Goal: Task Accomplishment & Management: Manage account settings

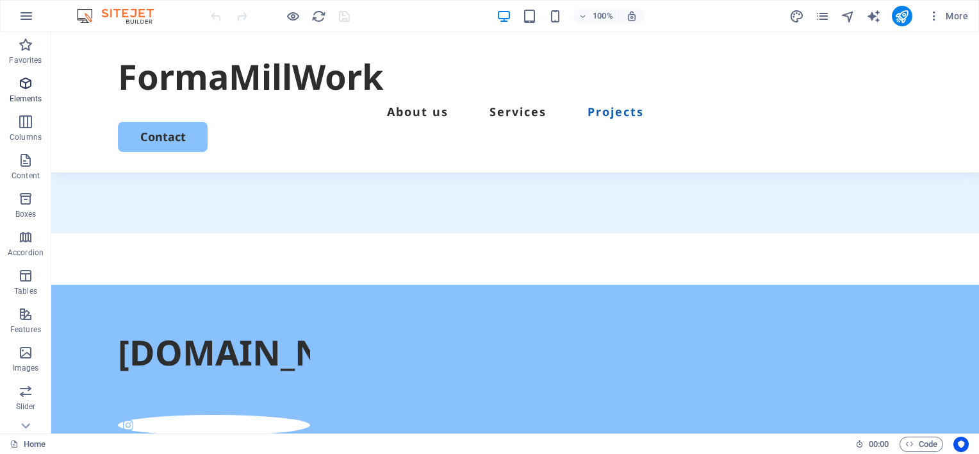
click at [24, 83] on icon "button" at bounding box center [25, 83] width 15 height 15
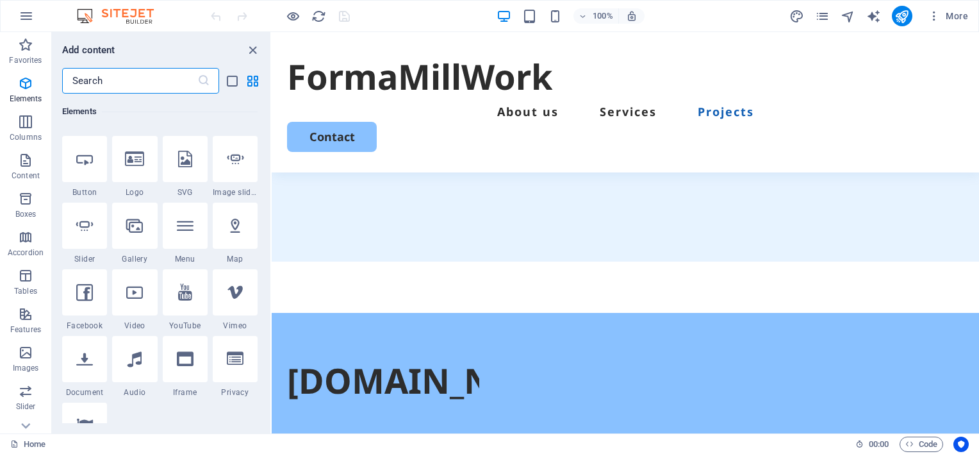
scroll to position [200, 0]
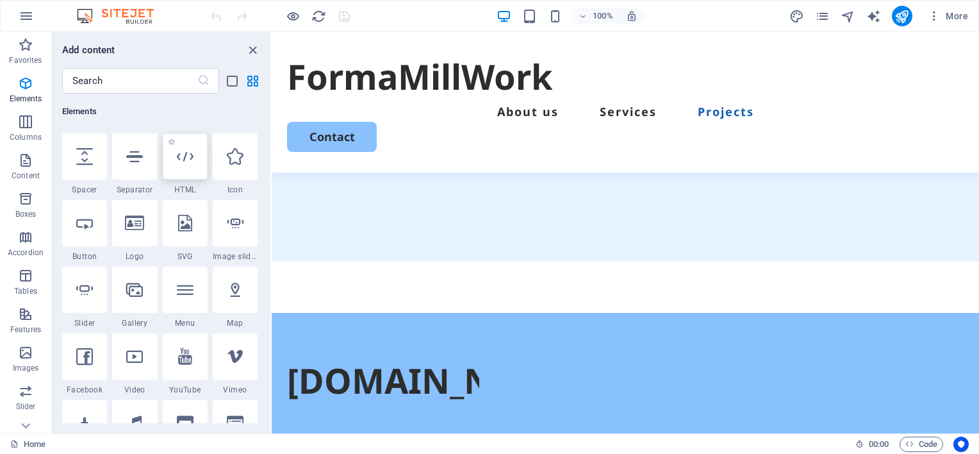
click at [188, 159] on icon at bounding box center [185, 156] width 17 height 17
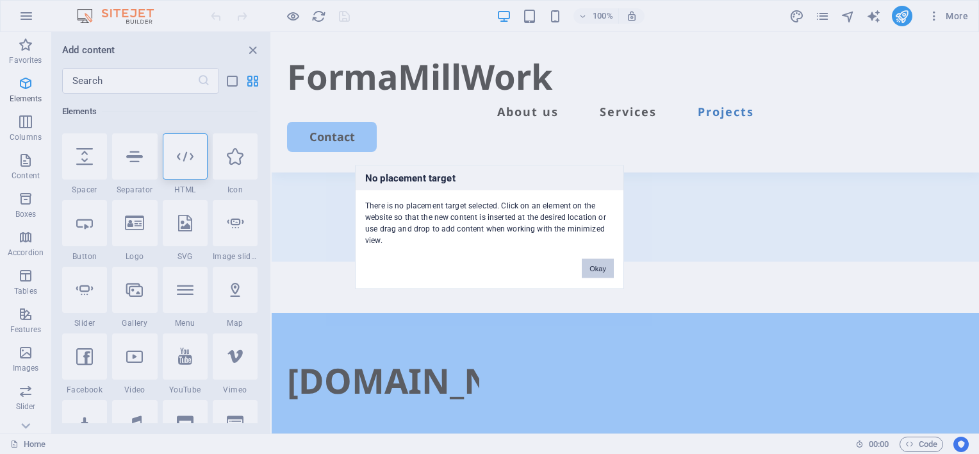
click at [602, 270] on button "Okay" at bounding box center [598, 268] width 32 height 19
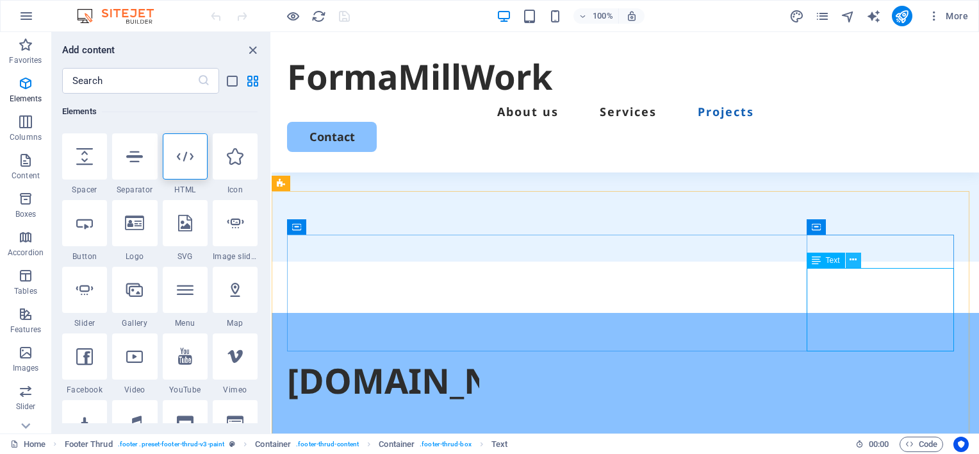
click at [854, 261] on icon at bounding box center [853, 259] width 7 height 13
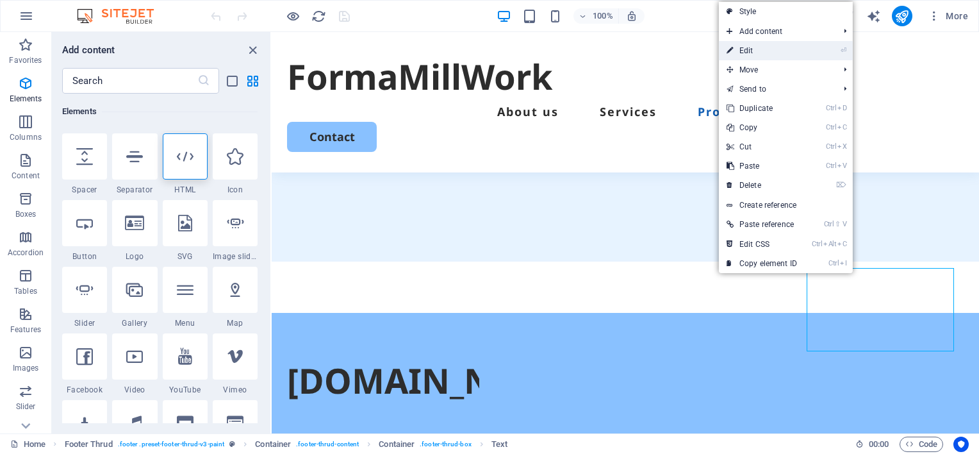
click at [748, 51] on link "⏎ Edit" at bounding box center [762, 50] width 86 height 19
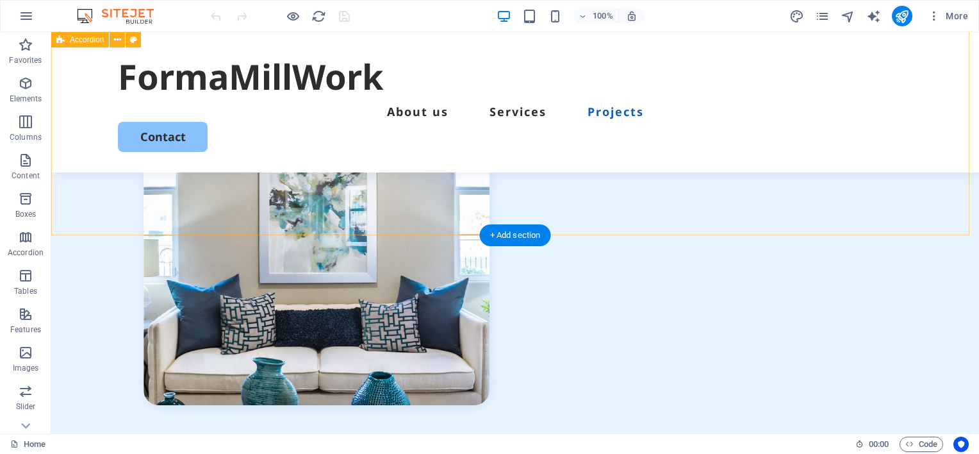
scroll to position [1941, 0]
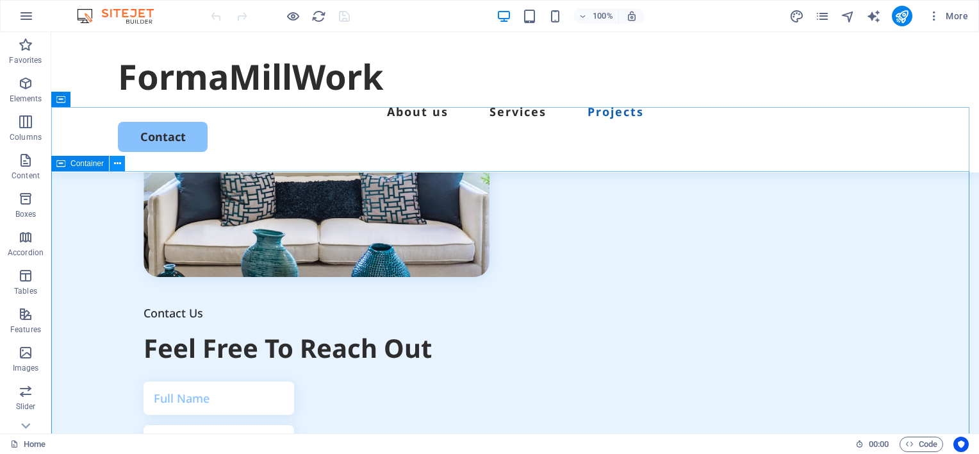
click at [120, 167] on icon at bounding box center [117, 163] width 7 height 13
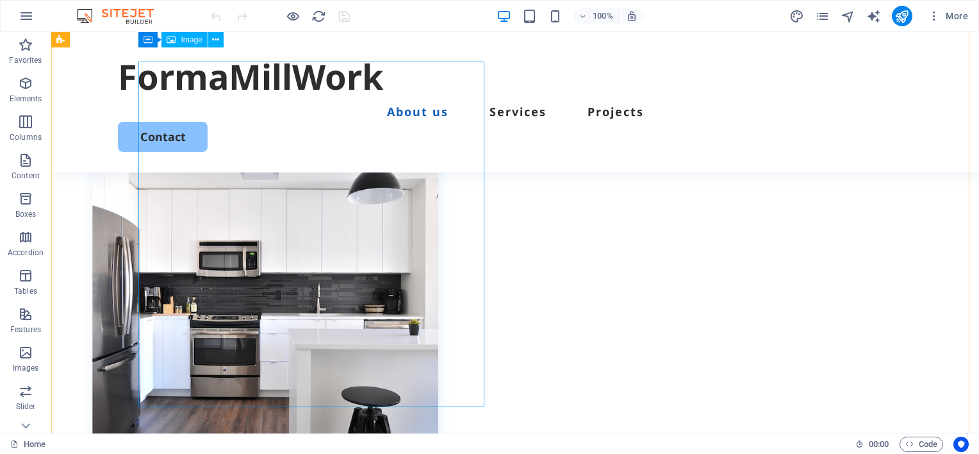
scroll to position [467, 0]
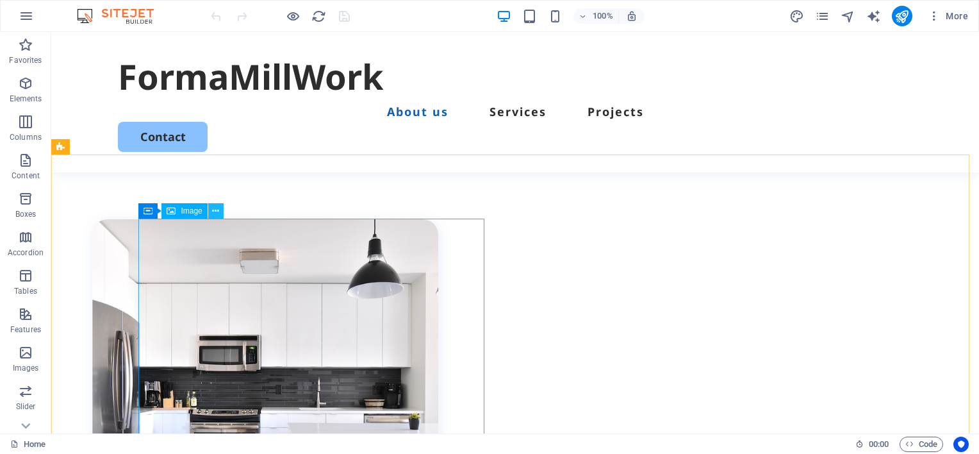
click at [215, 211] on icon at bounding box center [215, 210] width 7 height 13
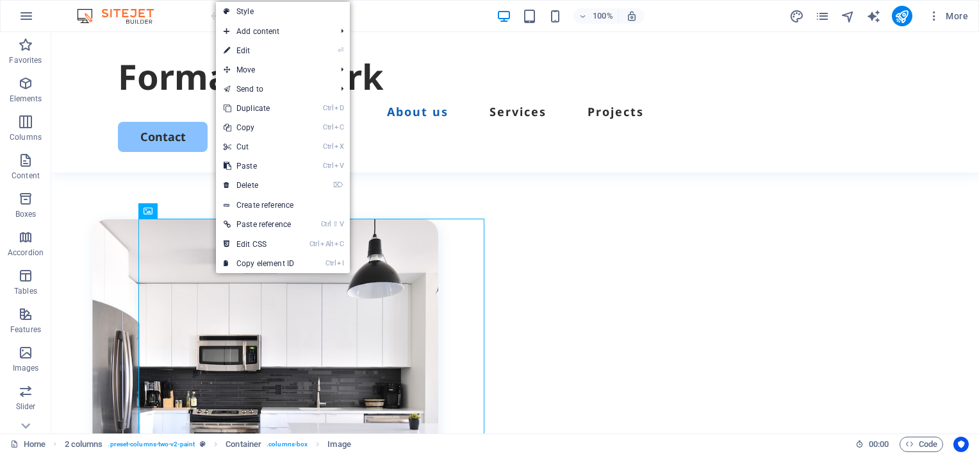
click at [244, 47] on link "⏎ Edit" at bounding box center [259, 50] width 86 height 19
select select "%"
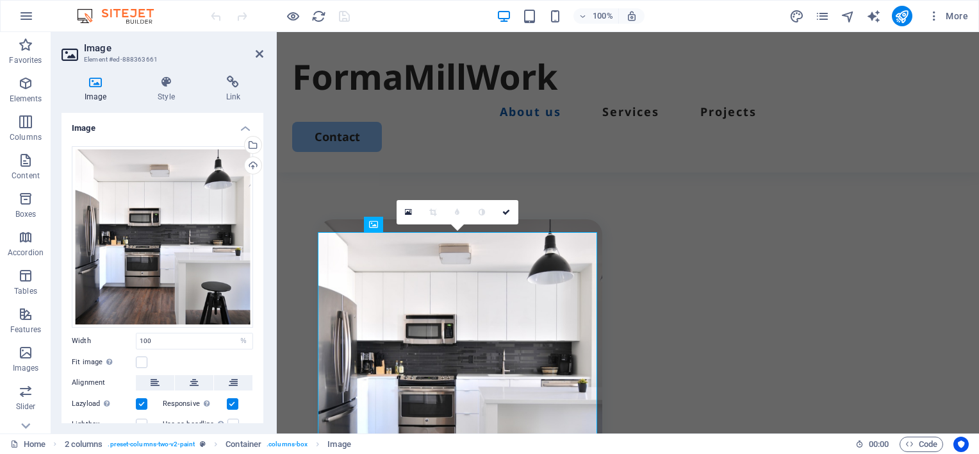
scroll to position [454, 0]
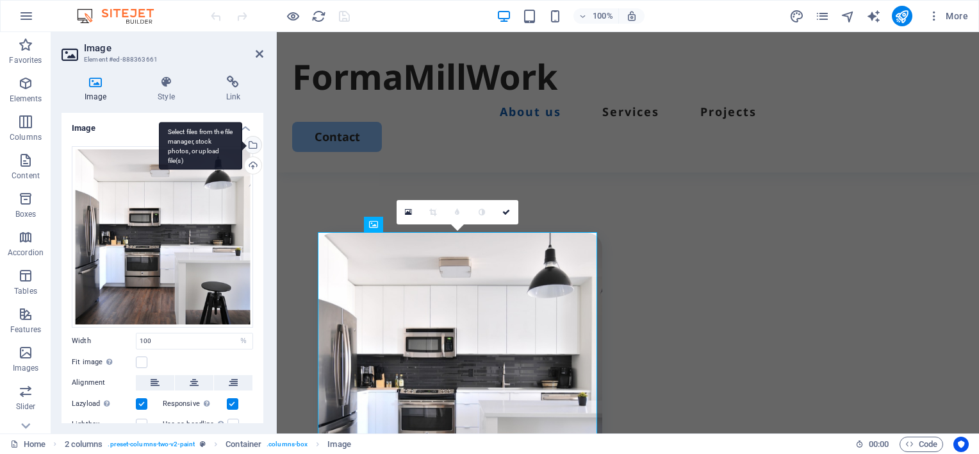
click at [249, 145] on div "Select files from the file manager, stock photos, or upload file(s)" at bounding box center [251, 145] width 19 height 19
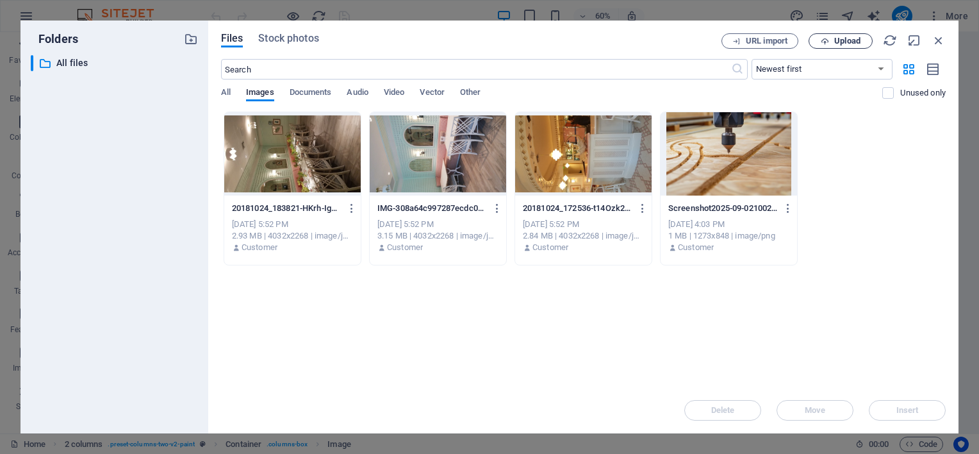
click at [836, 44] on span "Upload" at bounding box center [847, 41] width 26 height 8
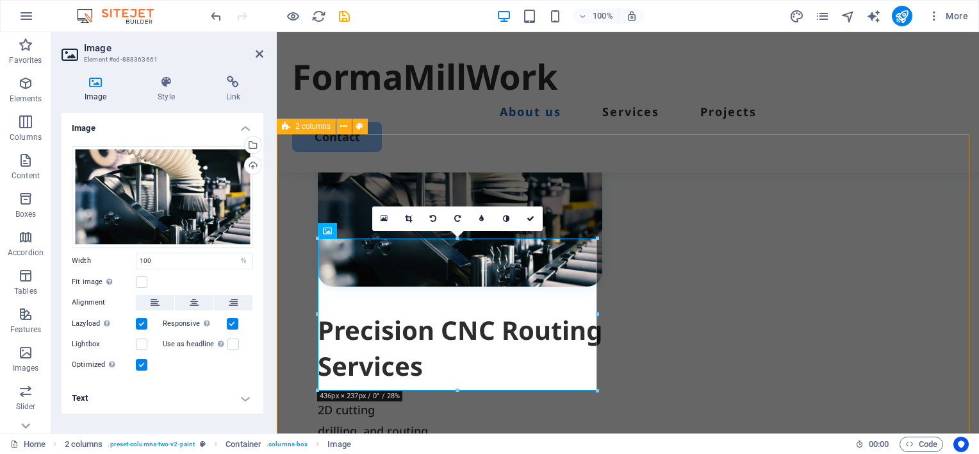
scroll to position [582, 0]
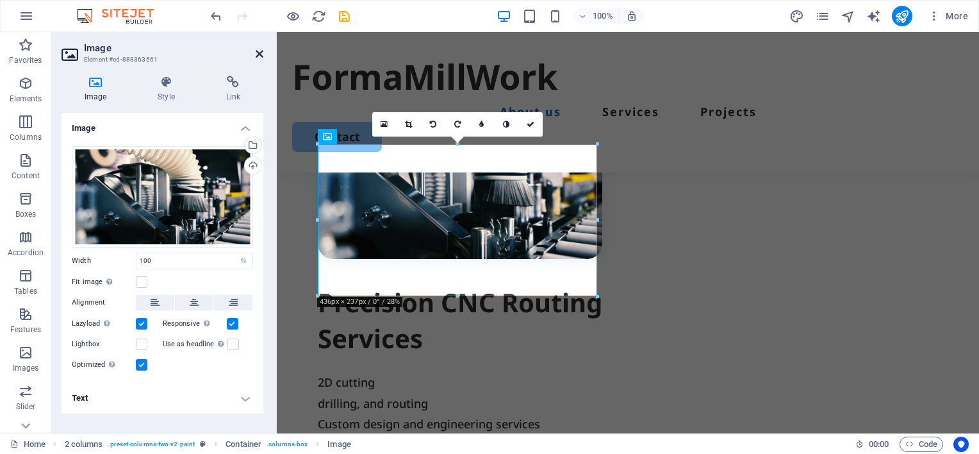
click at [258, 56] on icon at bounding box center [260, 54] width 8 height 10
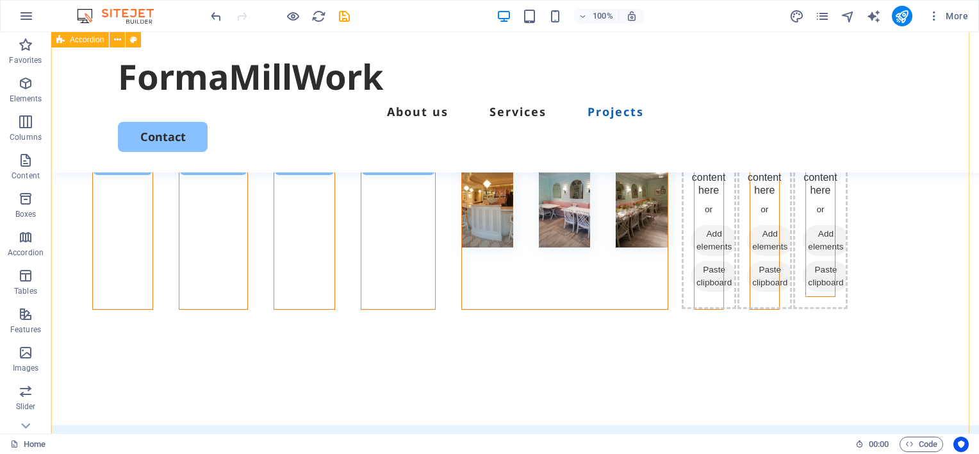
scroll to position [1187, 0]
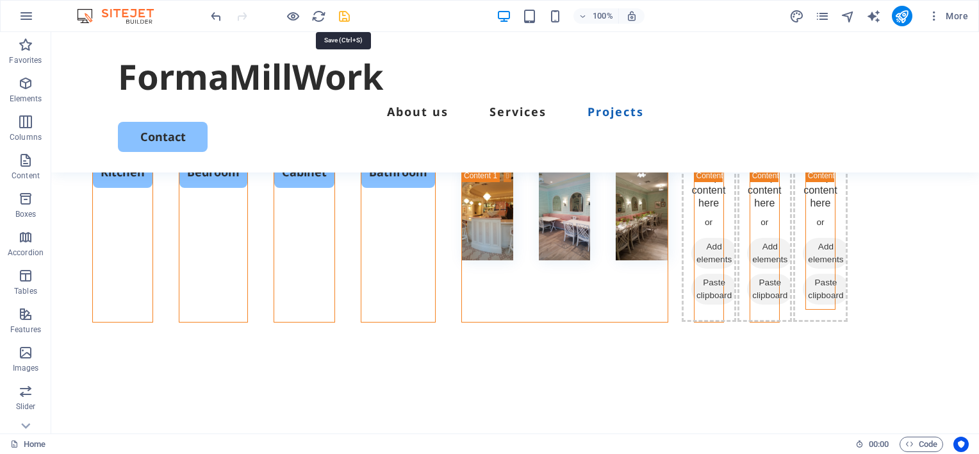
click at [344, 16] on icon "save" at bounding box center [344, 16] width 15 height 15
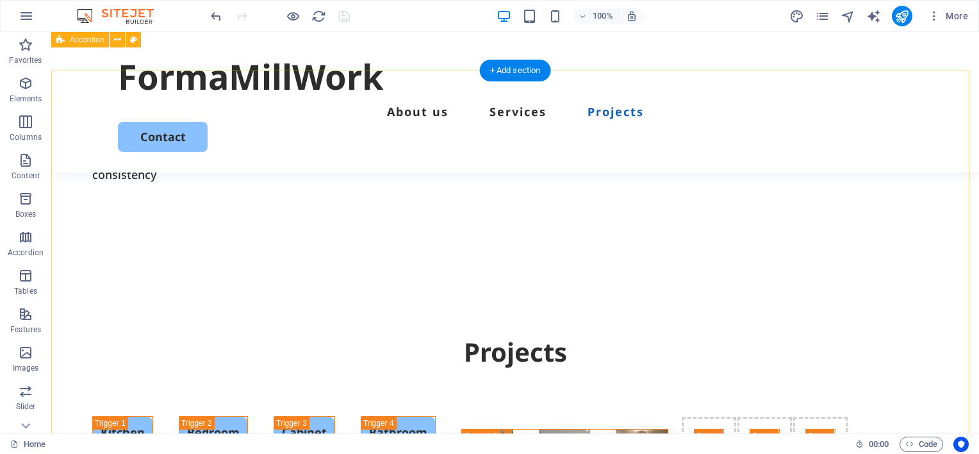
scroll to position [897, 0]
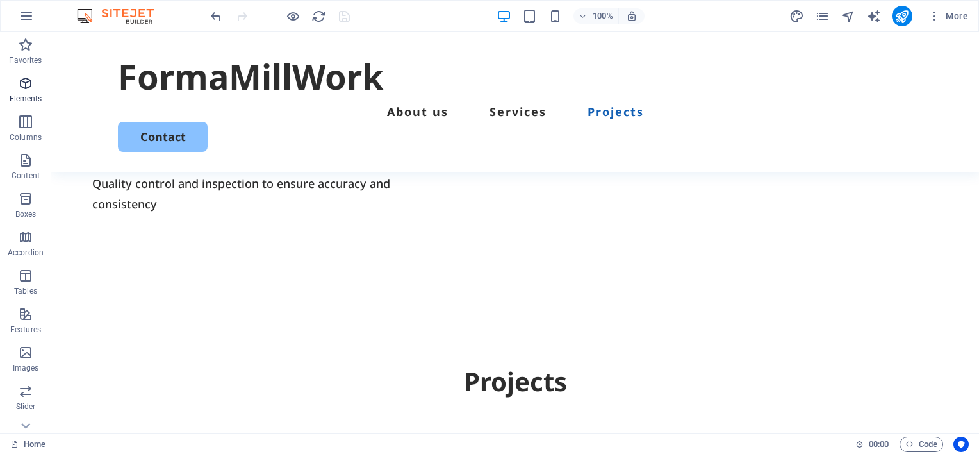
click at [22, 82] on icon "button" at bounding box center [25, 83] width 15 height 15
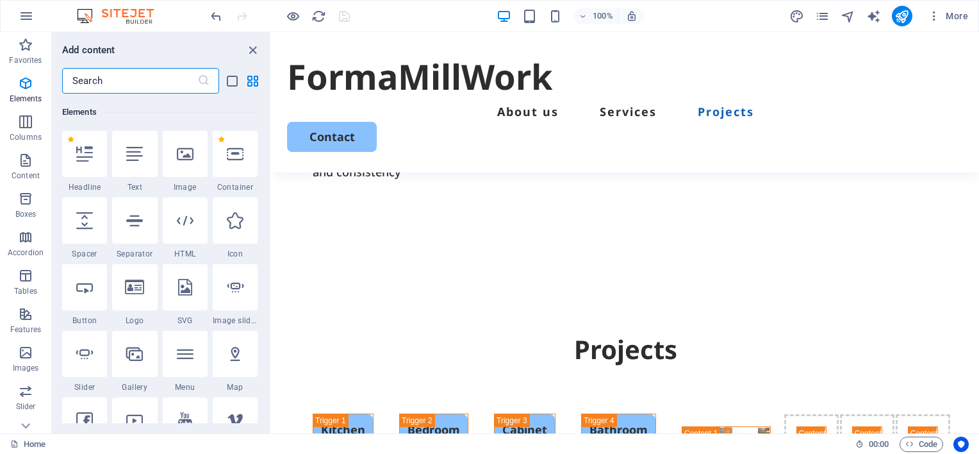
scroll to position [200, 0]
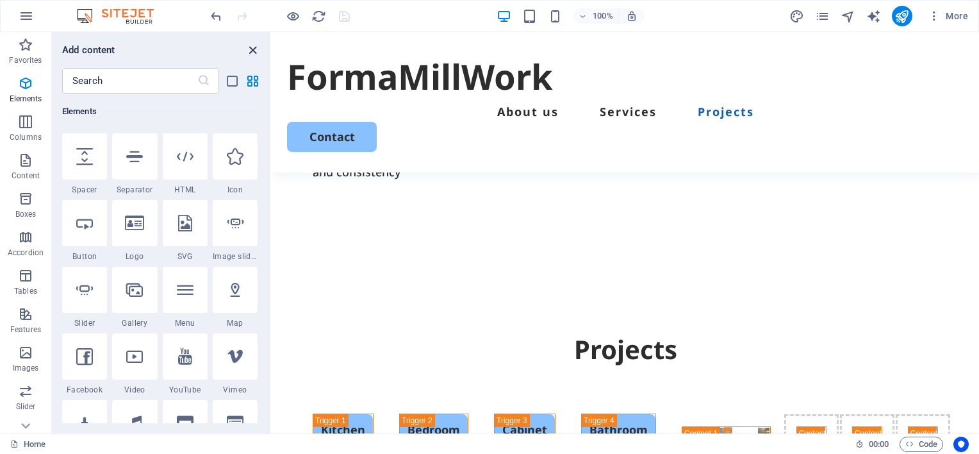
click at [249, 49] on icon "close panel" at bounding box center [252, 50] width 15 height 15
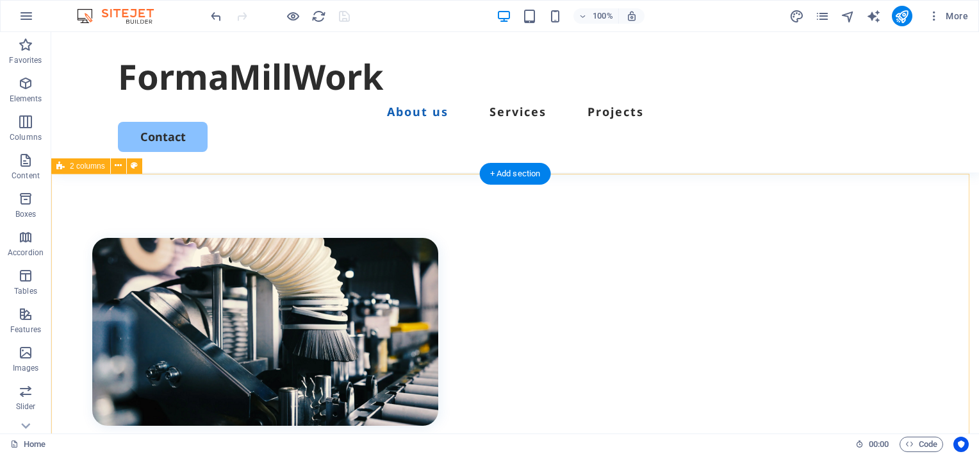
scroll to position [64, 0]
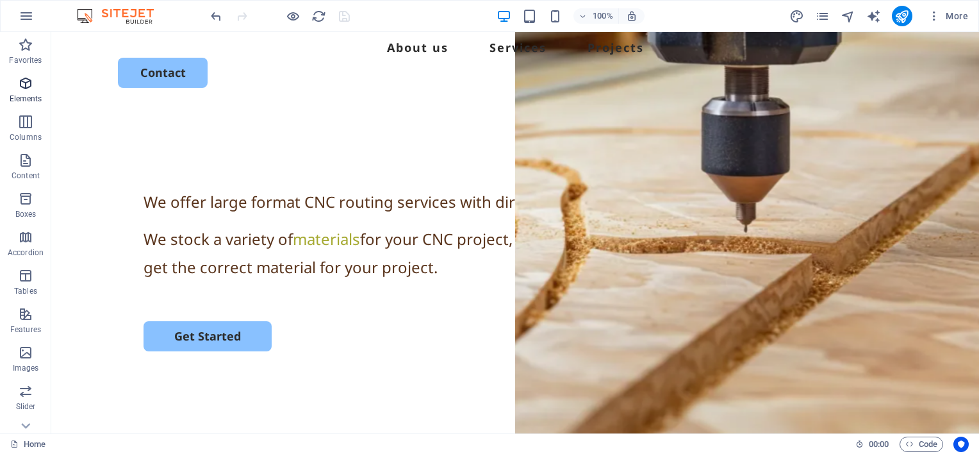
click at [25, 84] on icon "button" at bounding box center [25, 83] width 15 height 15
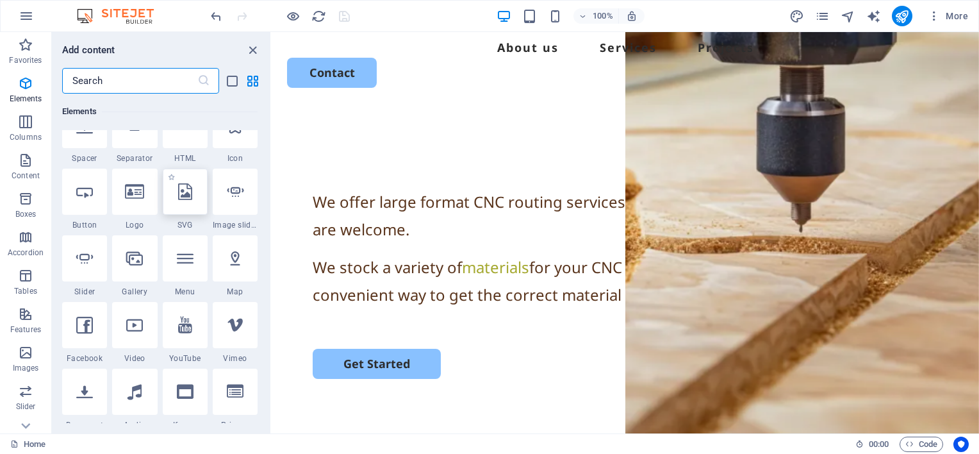
scroll to position [264, 0]
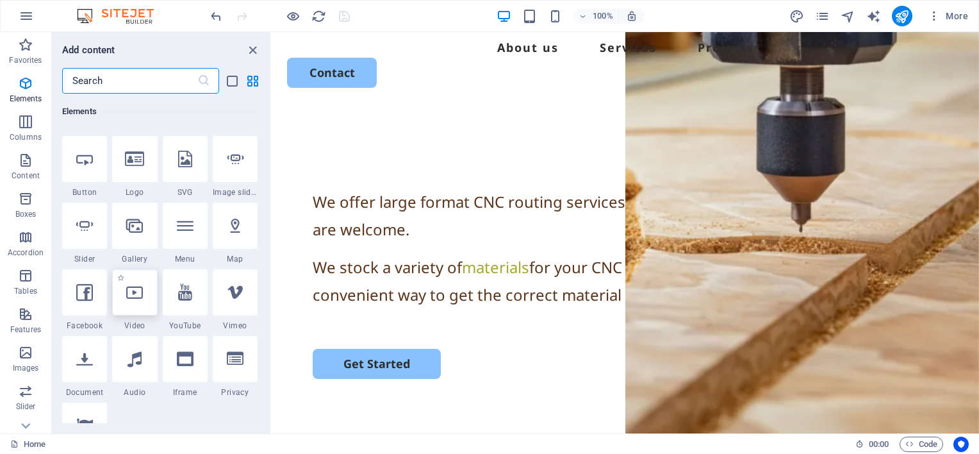
click at [132, 299] on icon at bounding box center [134, 292] width 17 height 17
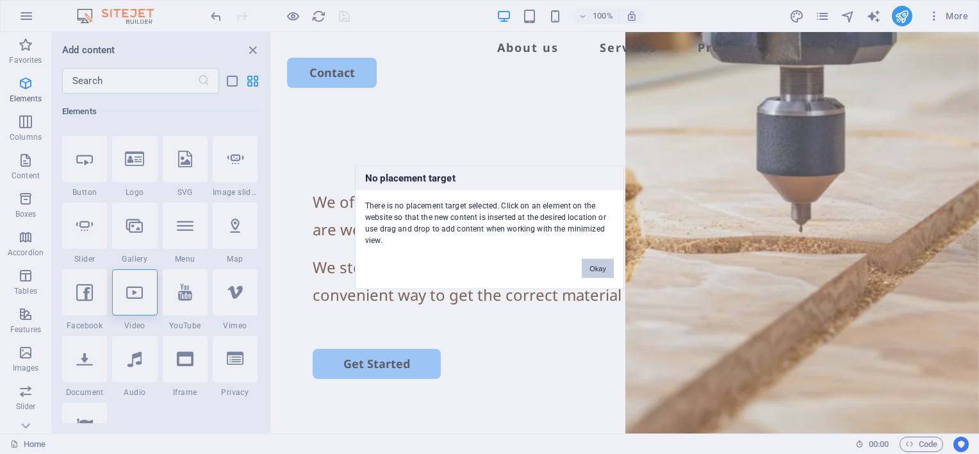
click at [600, 269] on button "Okay" at bounding box center [598, 268] width 32 height 19
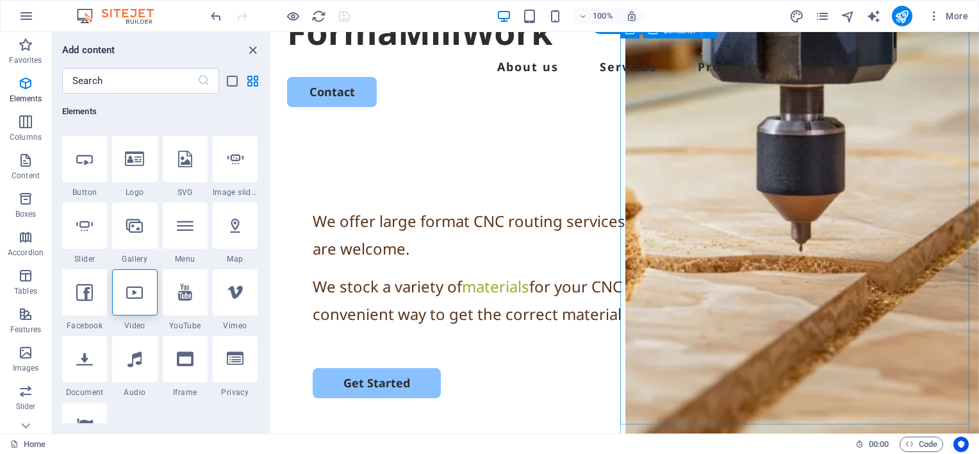
scroll to position [64, 0]
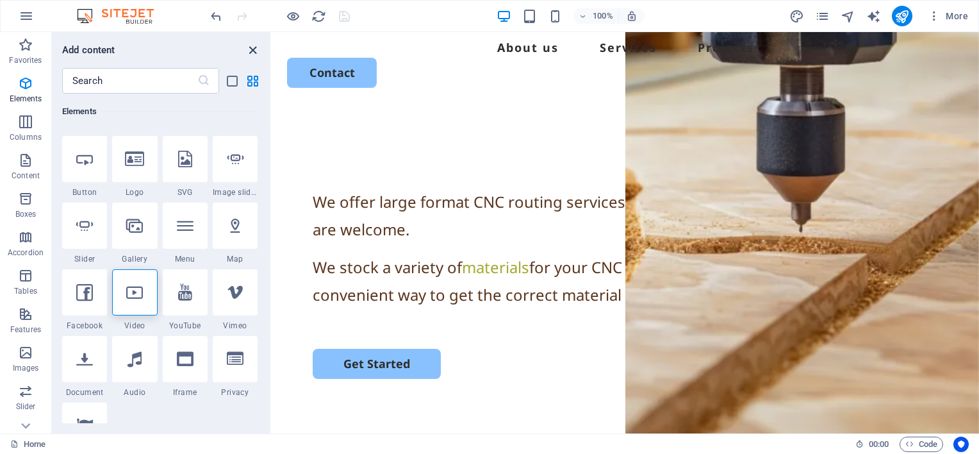
click at [251, 49] on icon "close panel" at bounding box center [252, 50] width 15 height 15
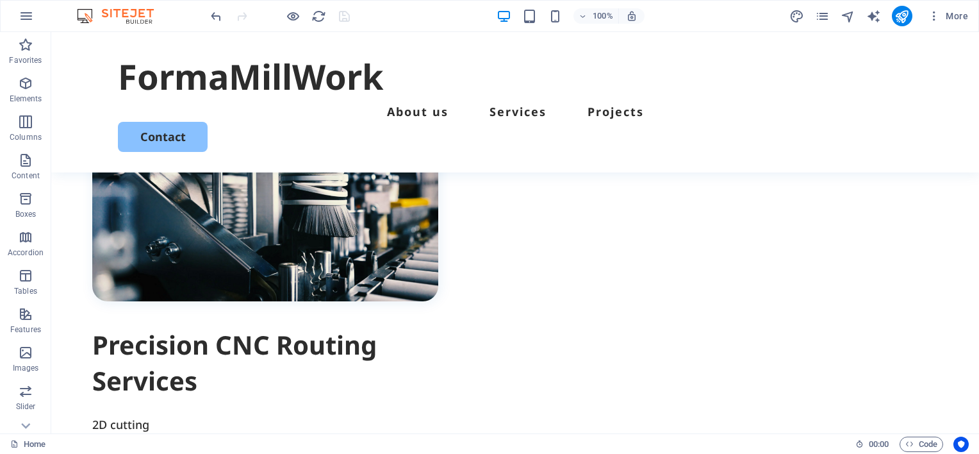
scroll to position [577, 0]
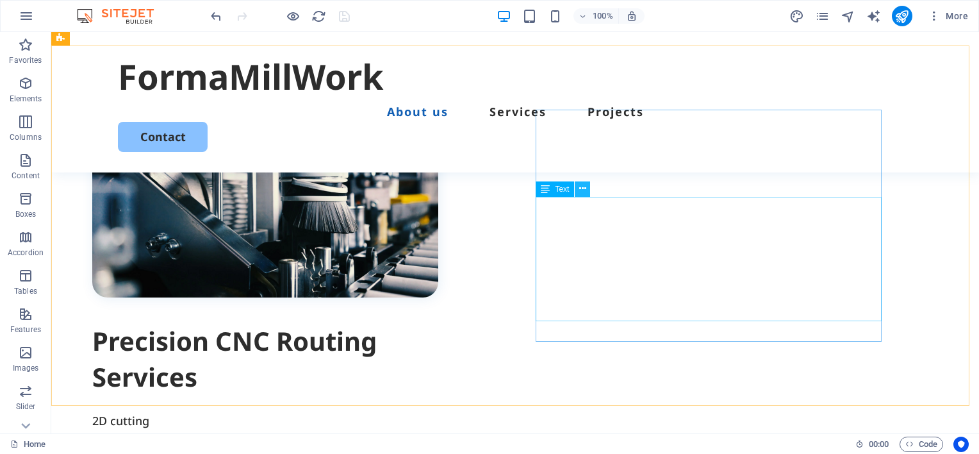
click at [581, 190] on icon at bounding box center [582, 188] width 7 height 13
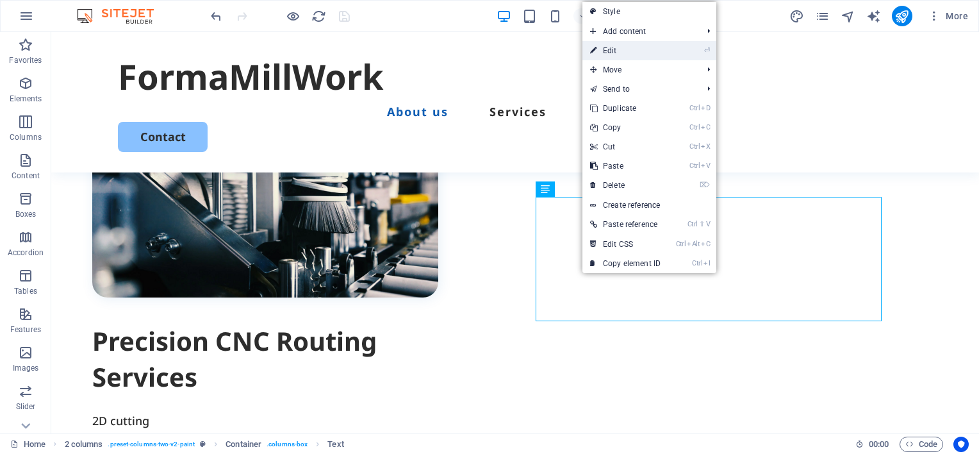
click at [620, 49] on link "⏎ Edit" at bounding box center [625, 50] width 86 height 19
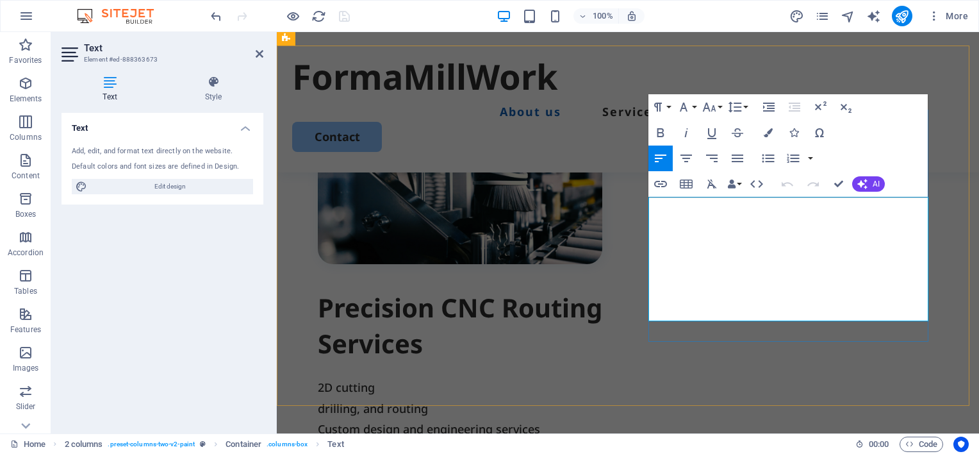
click at [602, 418] on p "Custom design and engineering services" at bounding box center [460, 428] width 284 height 21
click at [259, 54] on icon at bounding box center [260, 54] width 8 height 10
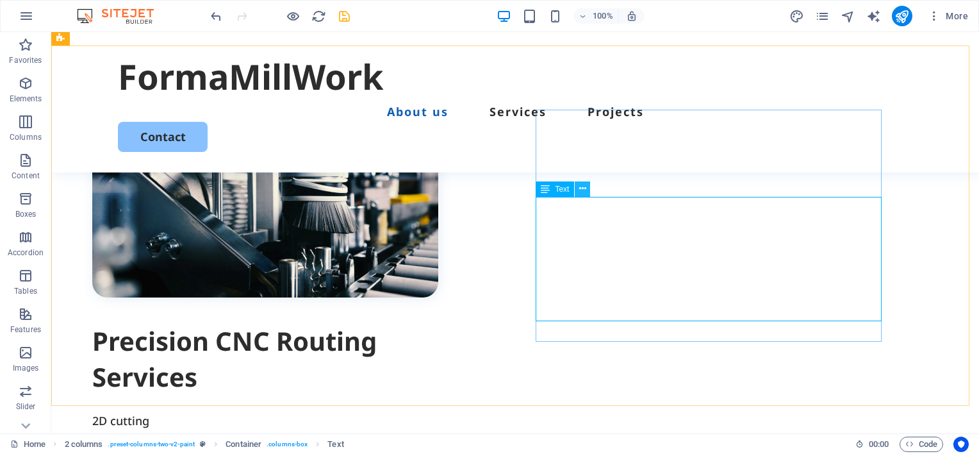
click at [582, 190] on icon at bounding box center [582, 188] width 7 height 13
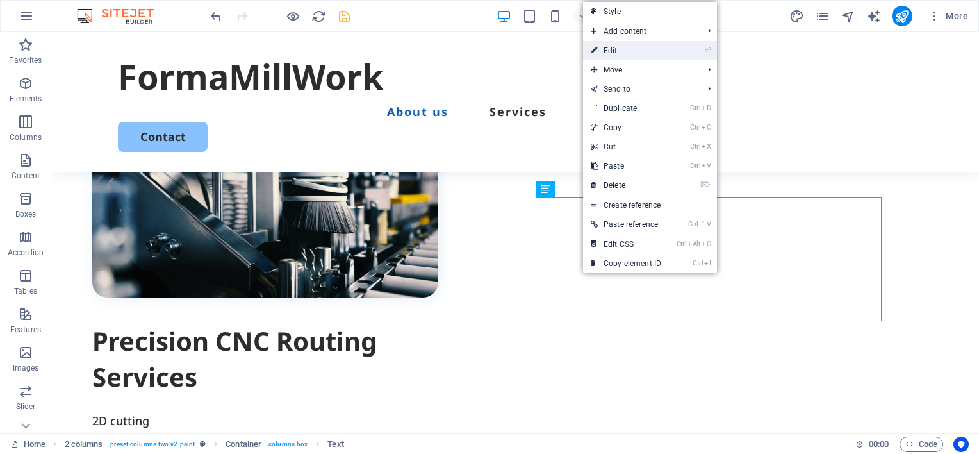
click at [614, 49] on link "⏎ Edit" at bounding box center [626, 50] width 86 height 19
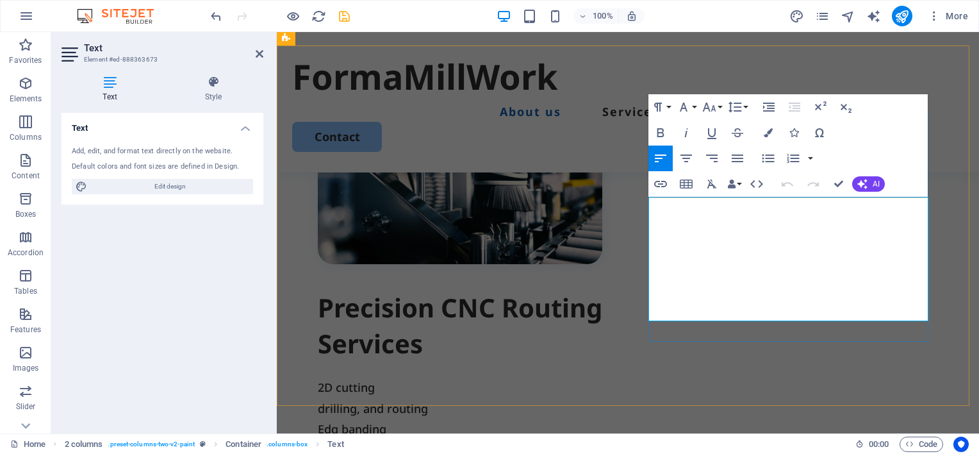
click at [602, 418] on p "Edg banding" at bounding box center [460, 428] width 284 height 21
click at [260, 54] on icon at bounding box center [260, 54] width 8 height 10
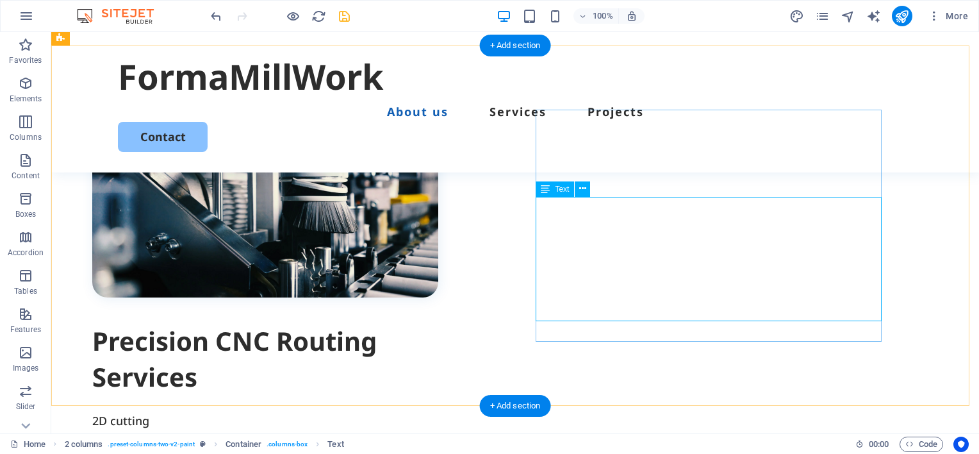
click at [585, 187] on icon at bounding box center [582, 188] width 7 height 13
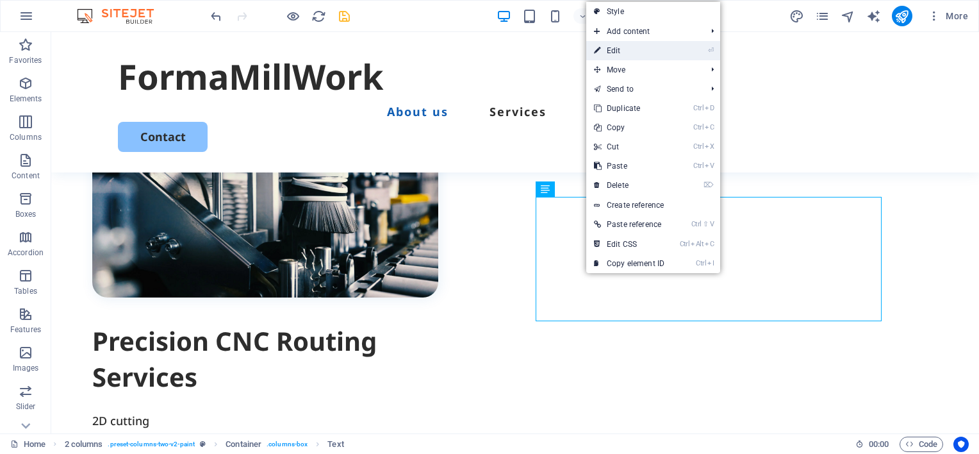
click at [617, 51] on link "⏎ Edit" at bounding box center [629, 50] width 86 height 19
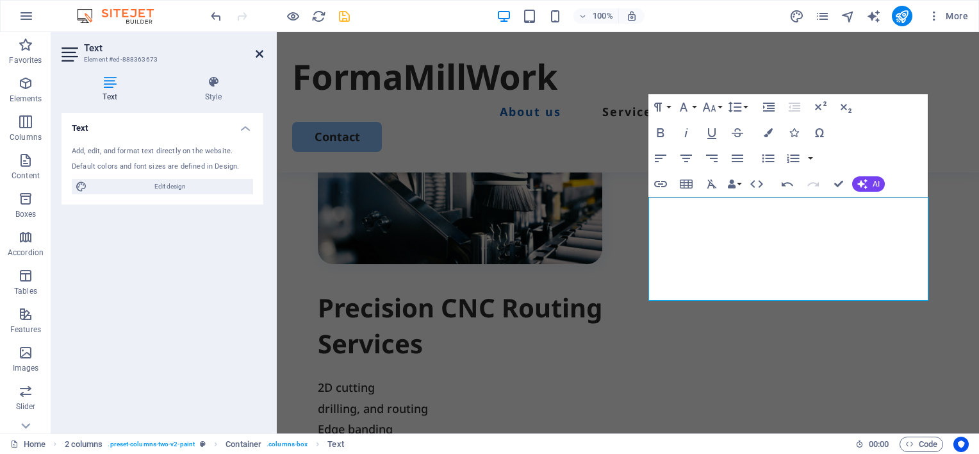
click at [261, 54] on icon at bounding box center [260, 54] width 8 height 10
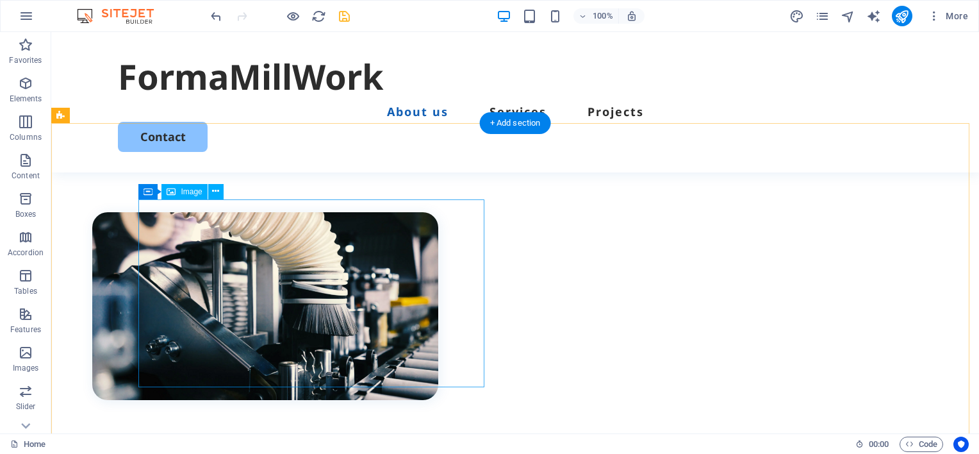
scroll to position [513, 0]
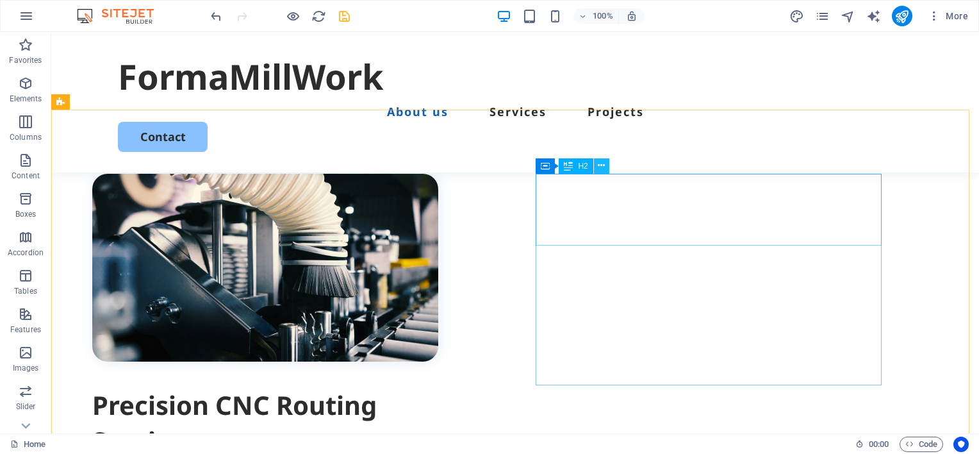
click at [602, 161] on icon at bounding box center [601, 165] width 7 height 13
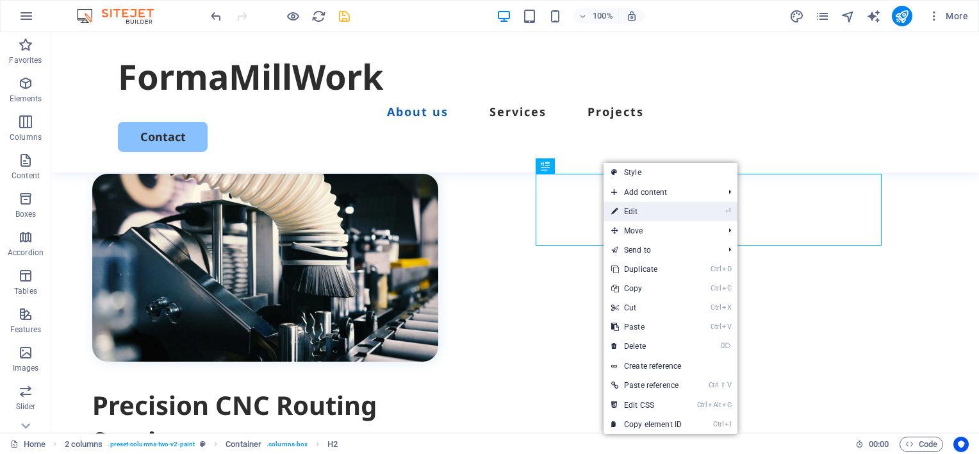
click at [637, 210] on link "⏎ Edit" at bounding box center [647, 211] width 86 height 19
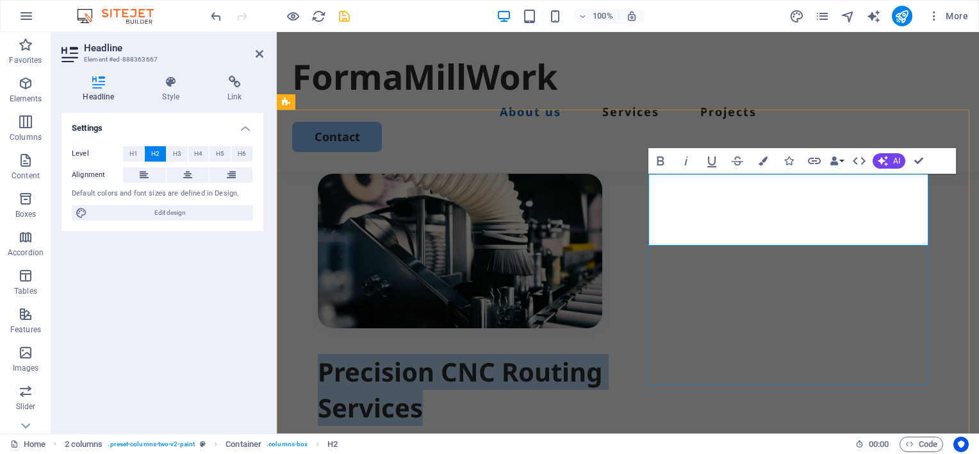
click at [602, 354] on h2 "Precision CNC Routing Services" at bounding box center [460, 390] width 284 height 72
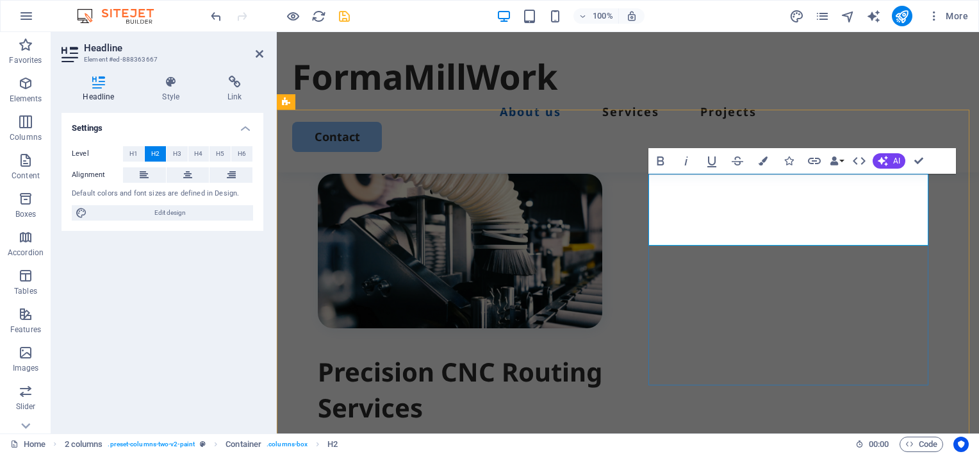
click at [602, 354] on h2 "Precision CNC Routing Services" at bounding box center [460, 390] width 284 height 72
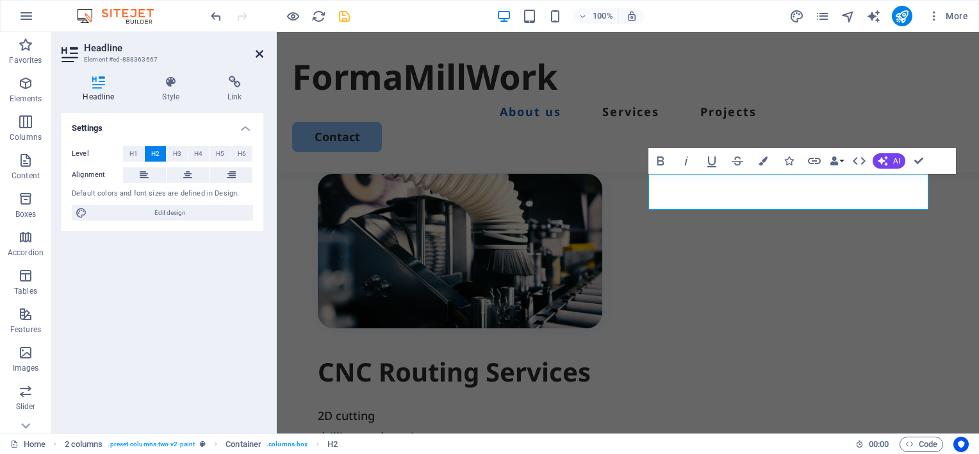
click at [258, 51] on icon at bounding box center [260, 54] width 8 height 10
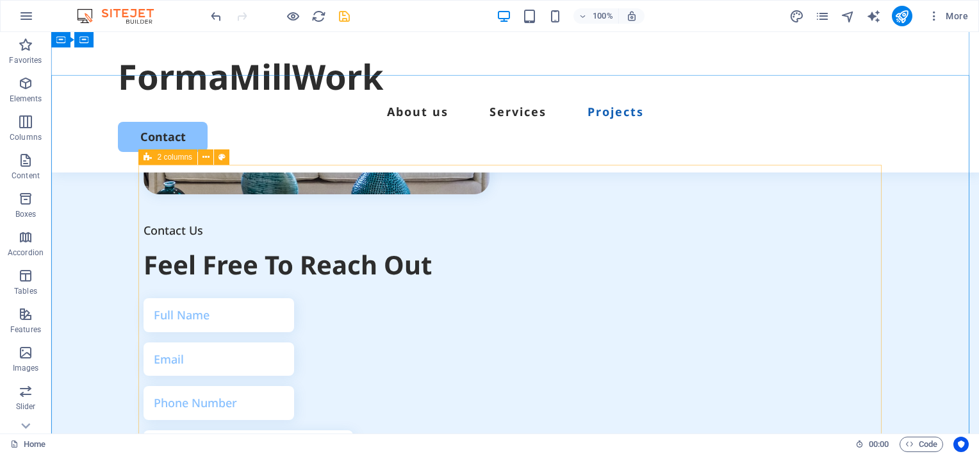
scroll to position [1730, 0]
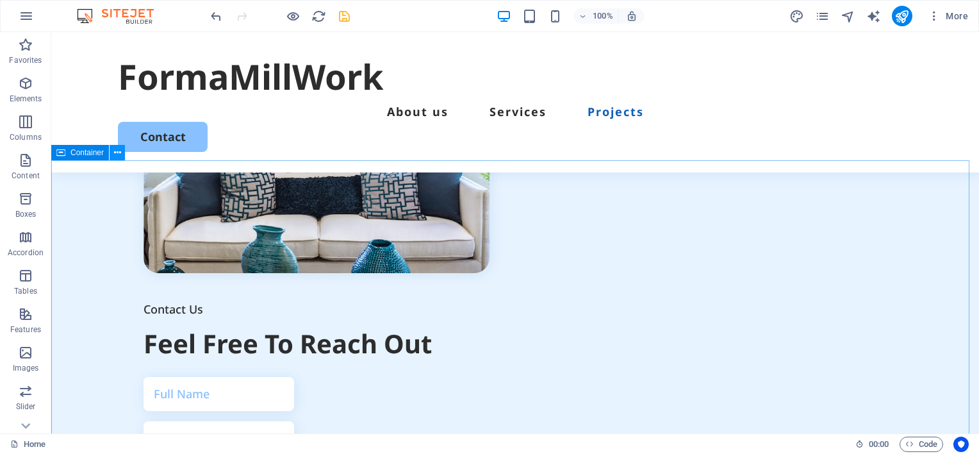
click at [115, 151] on icon at bounding box center [117, 152] width 7 height 13
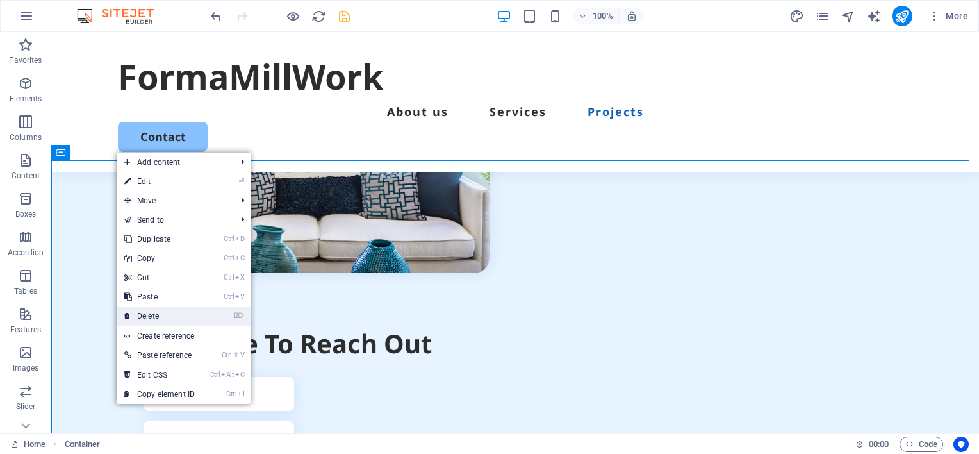
click at [156, 315] on link "⌦ Delete" at bounding box center [160, 315] width 86 height 19
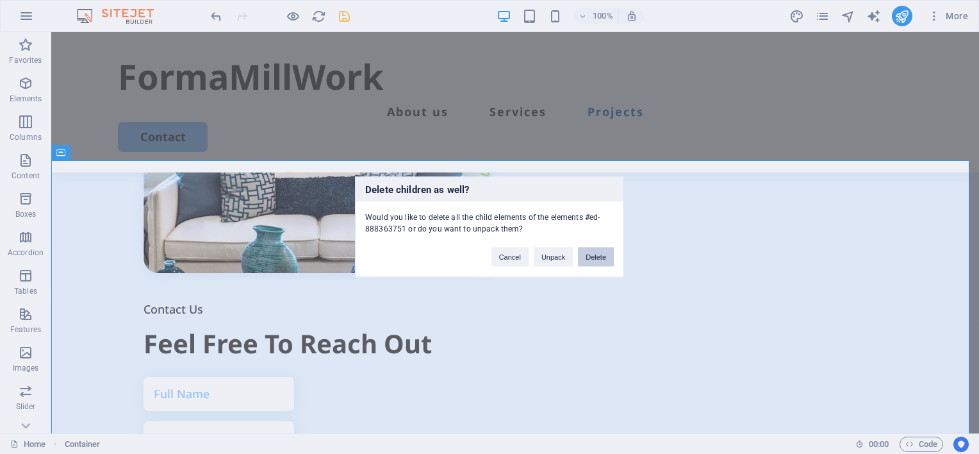
click at [595, 257] on button "Delete" at bounding box center [596, 256] width 36 height 19
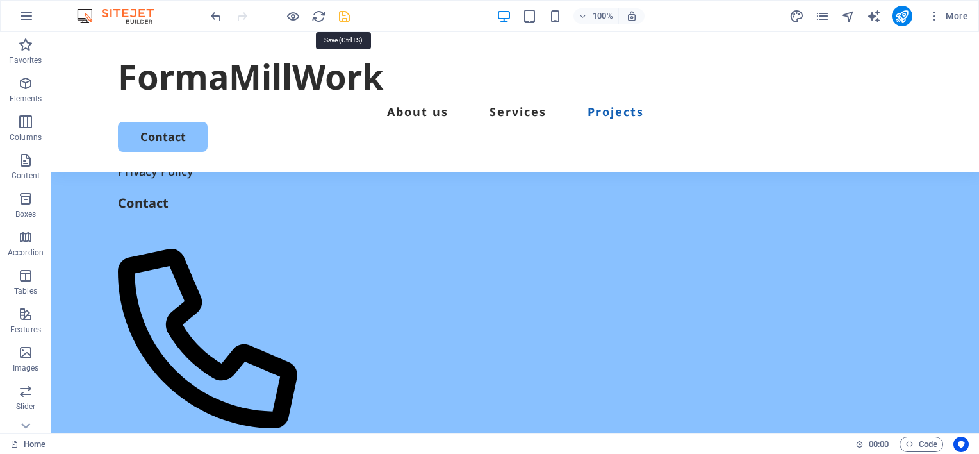
click at [341, 15] on icon "save" at bounding box center [344, 16] width 15 height 15
click at [906, 15] on icon "publish" at bounding box center [902, 16] width 15 height 15
